Goal: Information Seeking & Learning: Learn about a topic

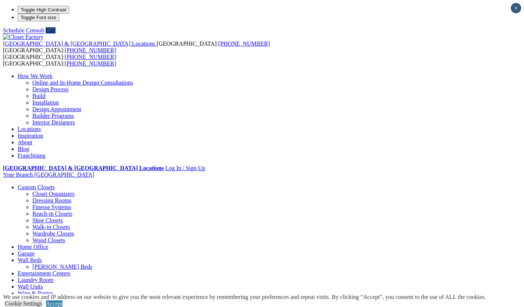
click at [41, 126] on link "Locations" at bounding box center [29, 129] width 23 height 6
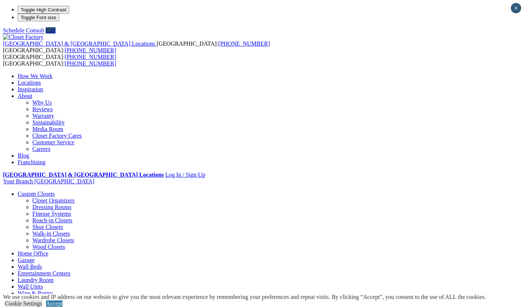
click at [50, 146] on link "Careers" at bounding box center [41, 149] width 18 height 6
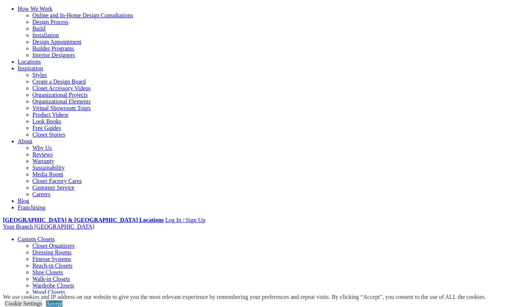
scroll to position [52, 0]
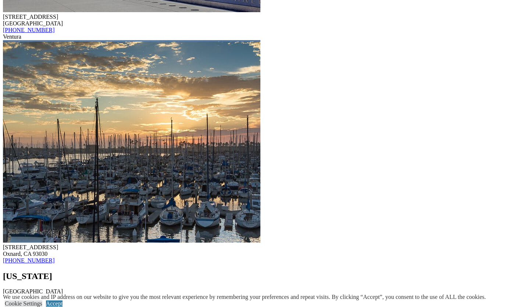
scroll to position [1915, 0]
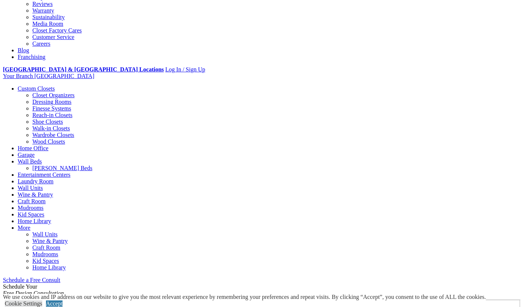
scroll to position [218, 0]
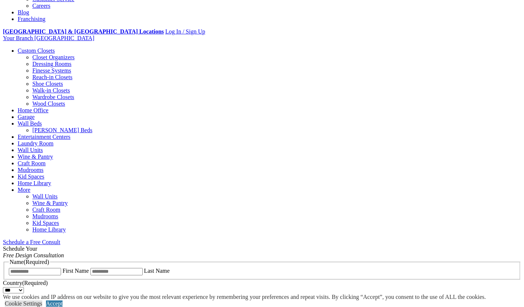
scroll to position [256, 0]
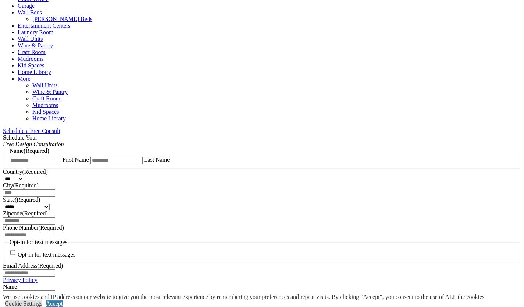
scroll to position [368, 0]
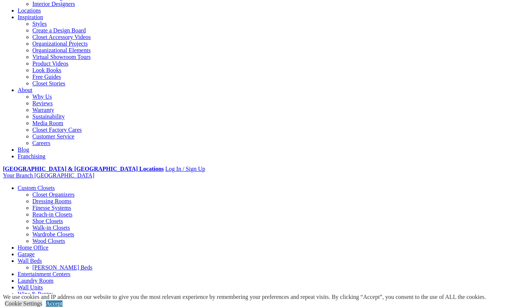
scroll to position [0, 0]
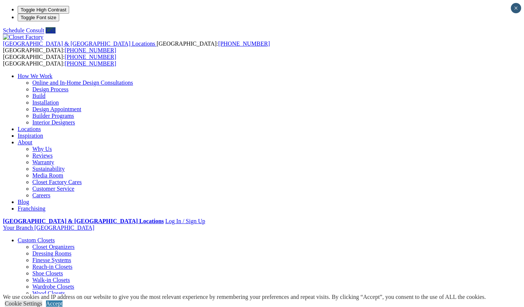
click at [41, 126] on link "Locations" at bounding box center [29, 129] width 23 height 6
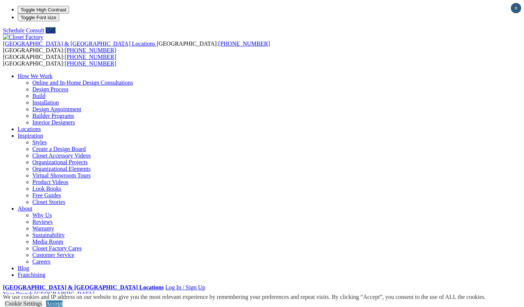
click at [133, 79] on link "Online and In-Home Design Consultations" at bounding box center [82, 82] width 101 height 6
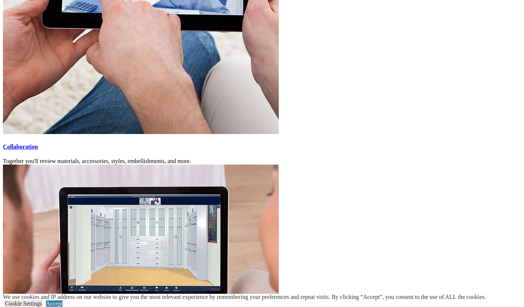
scroll to position [1772, 0]
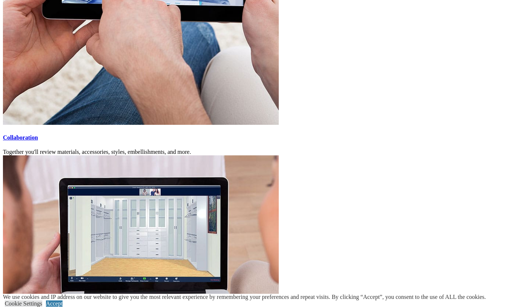
drag, startPoint x: 525, startPoint y: 36, endPoint x: 528, endPoint y: 264, distance: 228.1
